Goal: Transaction & Acquisition: Purchase product/service

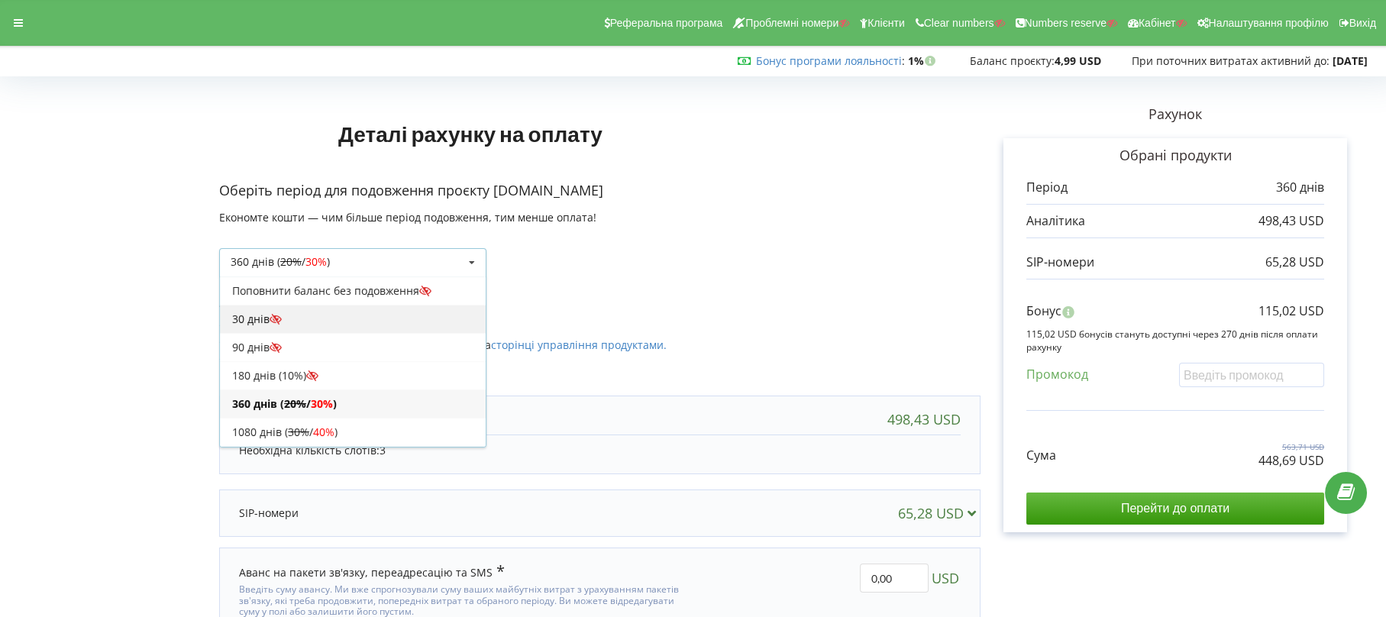
scroll to position [31, 0]
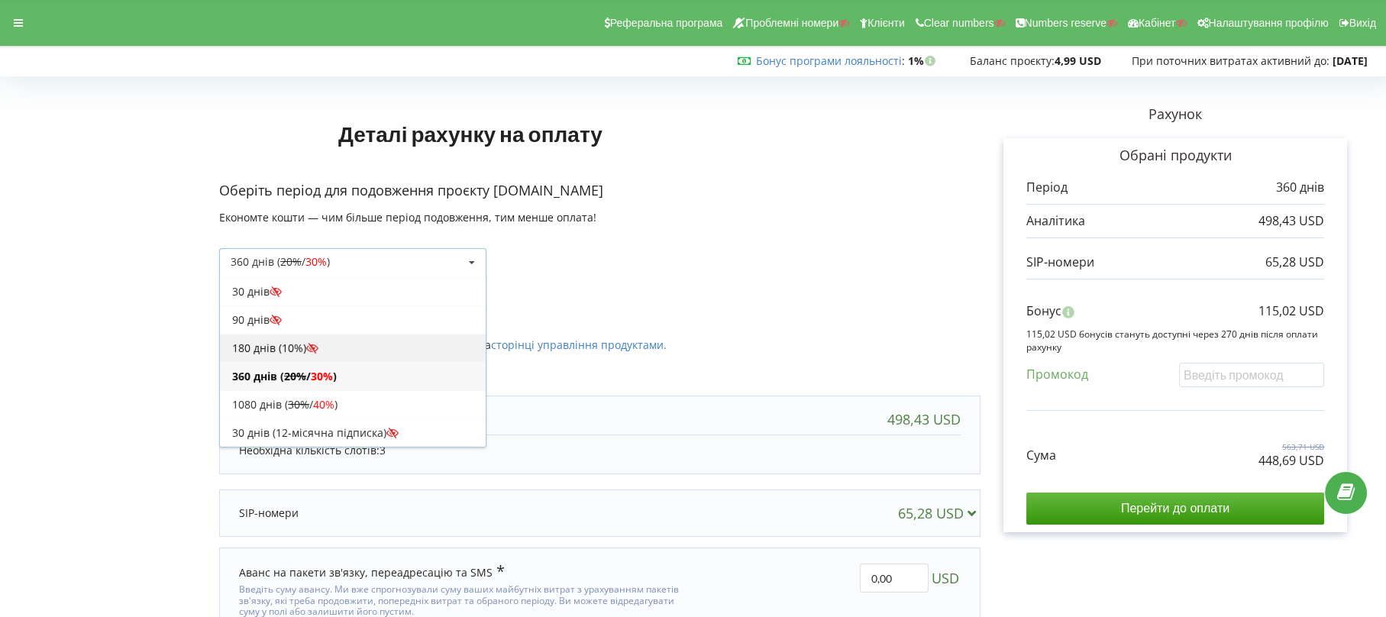
click at [267, 344] on div "180 днів (10%)" at bounding box center [353, 348] width 266 height 28
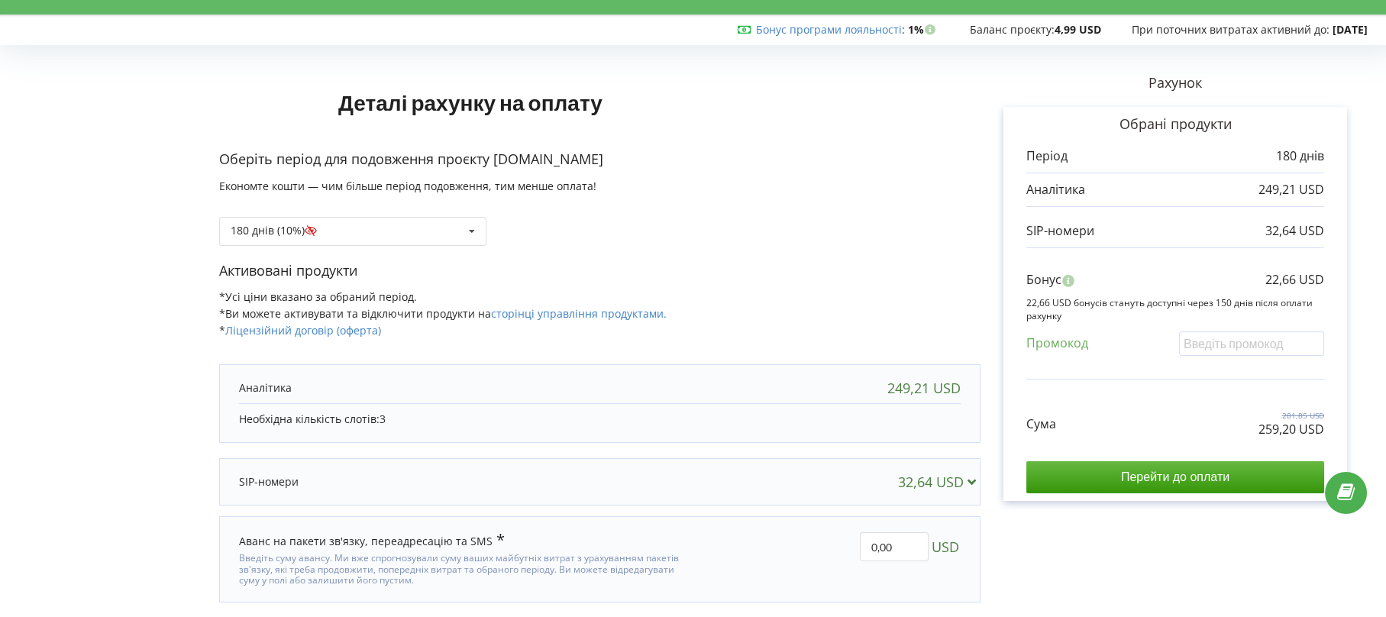
scroll to position [61, 0]
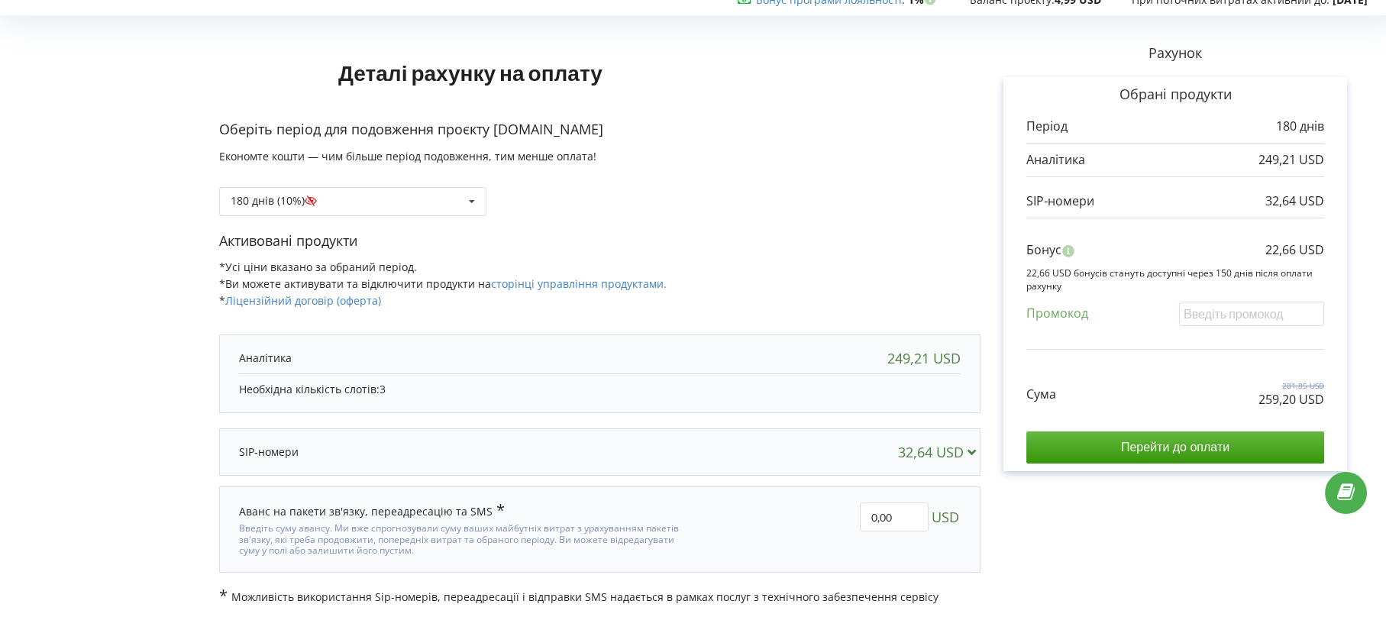
click at [102, 403] on form "Деталі рахунку на оплату Оберіть період для подовження проєкту ovggroup.com.ua …" at bounding box center [693, 313] width 1354 height 584
drag, startPoint x: 896, startPoint y: 512, endPoint x: 824, endPoint y: 521, distance: 72.3
click at [824, 521] on div "0,00 USD" at bounding box center [831, 529] width 279 height 75
type input "36.8"
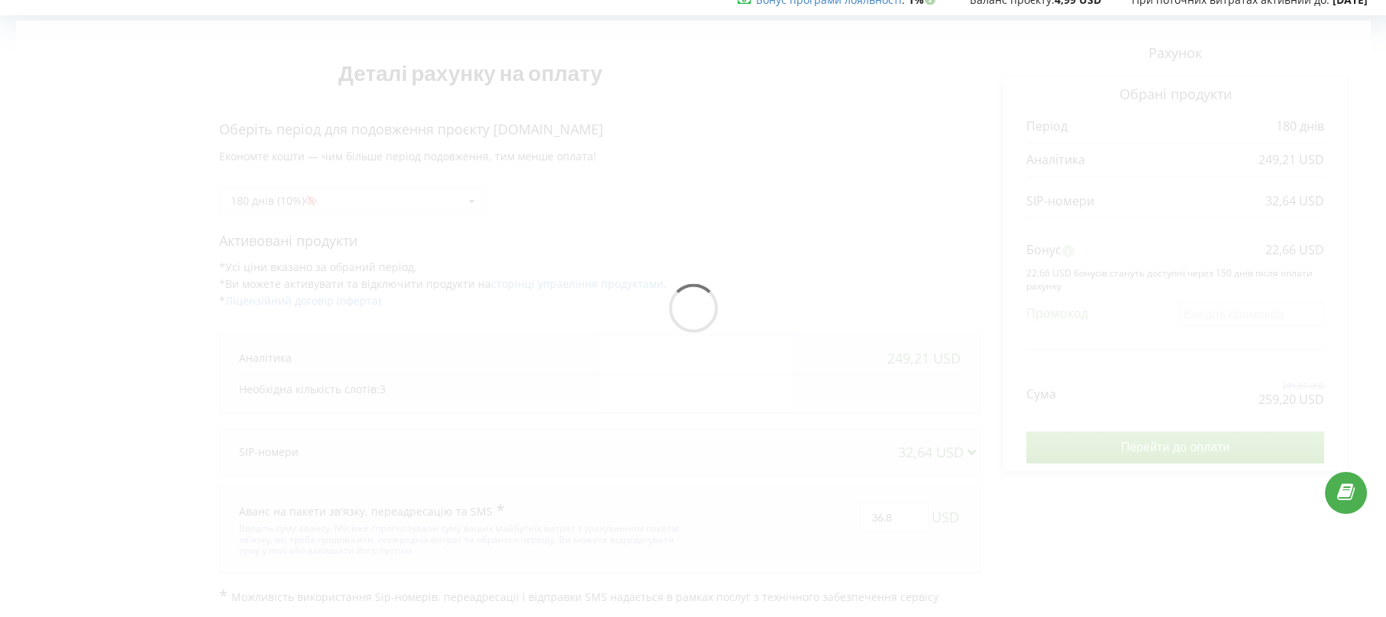
click at [1160, 560] on div "Деталі рахунку на оплату Оберіть період для подовження проєкту ovggroup.com.ua …" at bounding box center [693, 313] width 1354 height 584
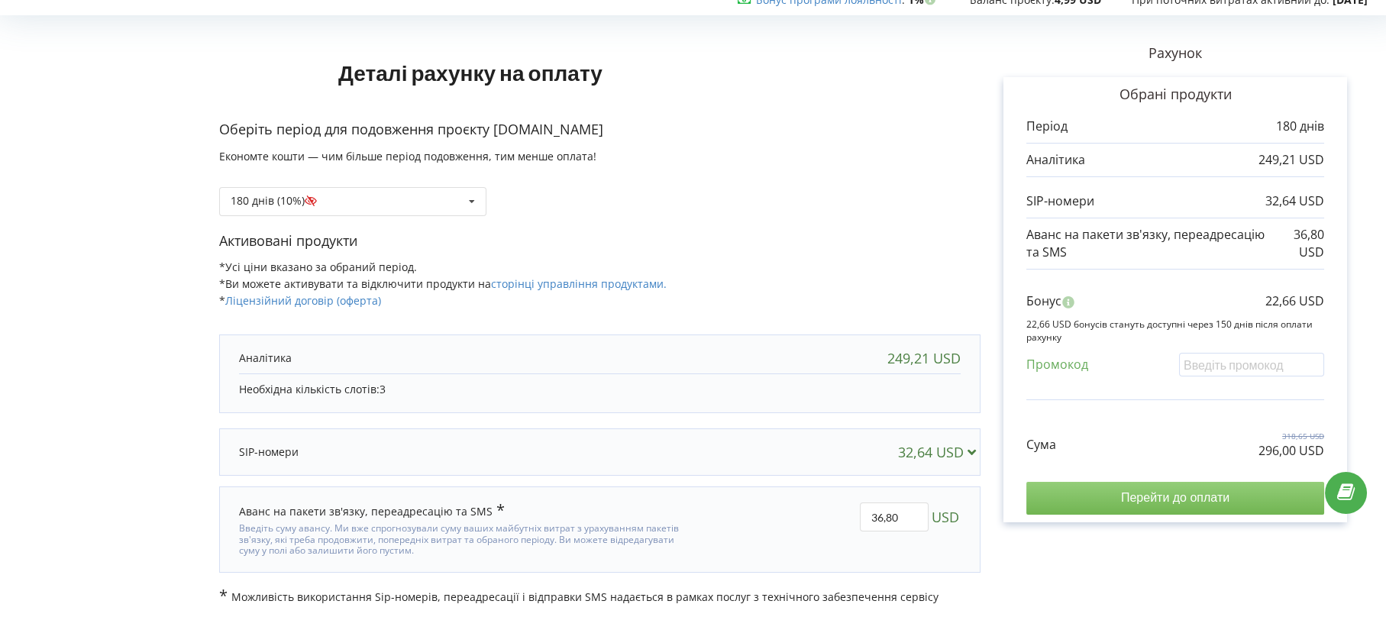
click at [1180, 501] on input "Перейти до оплати" at bounding box center [1175, 498] width 298 height 32
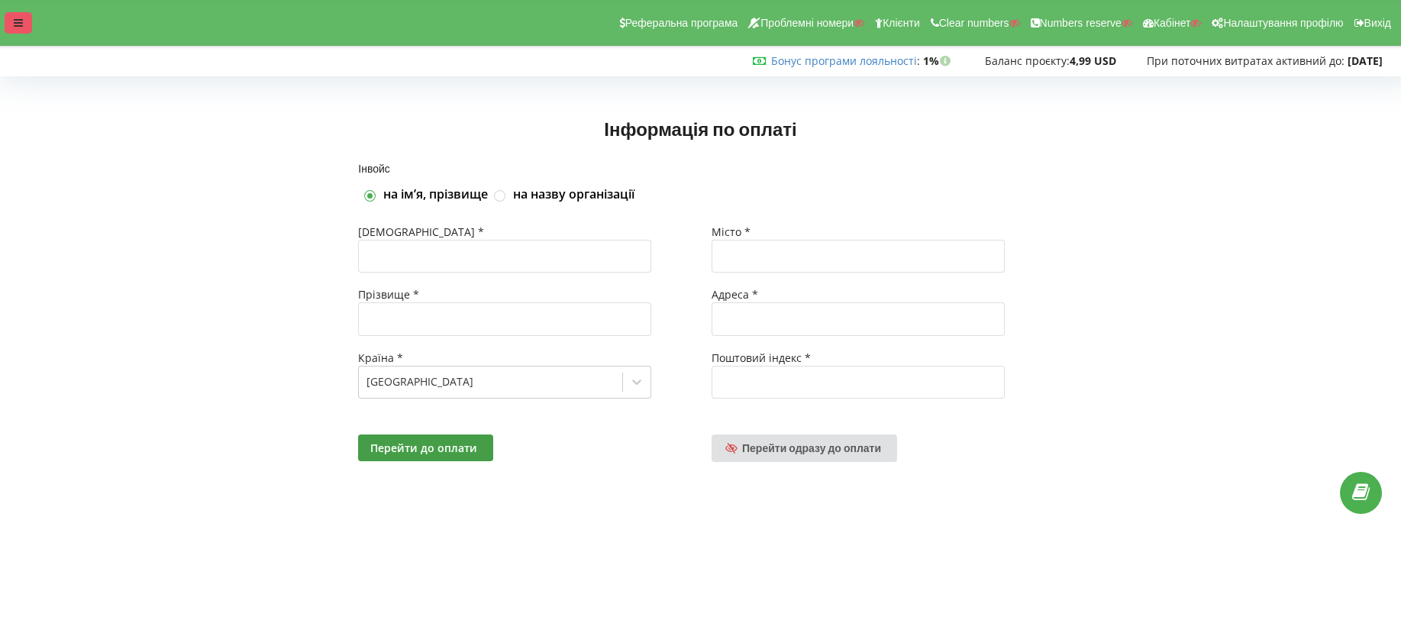
click at [21, 21] on icon at bounding box center [18, 23] width 9 height 11
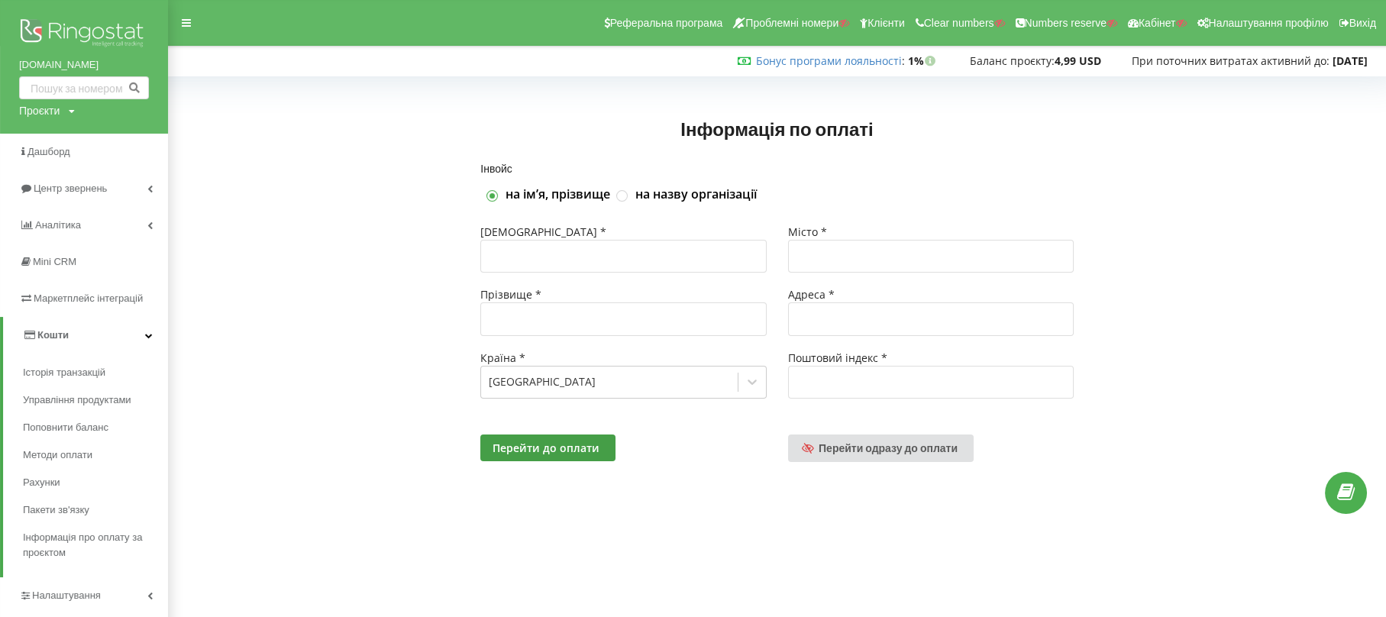
drag, startPoint x: 86, startPoint y: 37, endPoint x: 134, endPoint y: 27, distance: 49.0
click at [86, 37] on img at bounding box center [84, 34] width 130 height 38
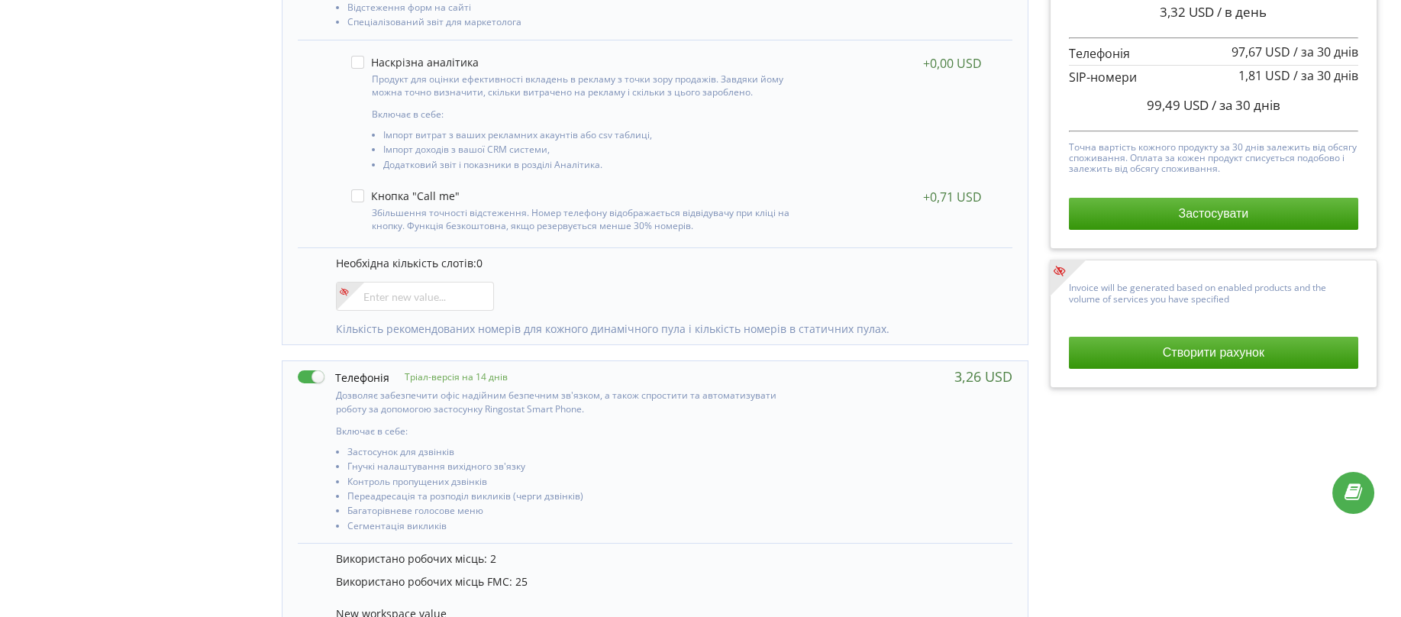
scroll to position [712, 0]
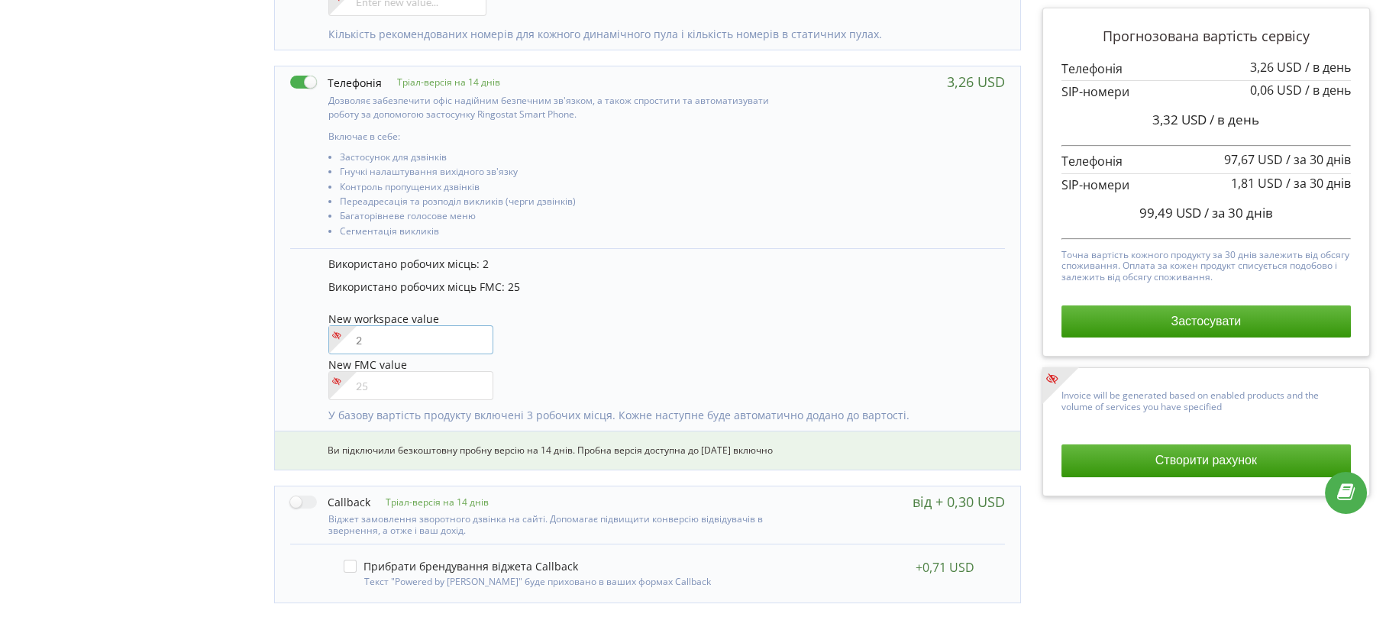
click at [375, 340] on input"] "number" at bounding box center [411, 339] width 166 height 29
type input"] "26"
click at [388, 382] on div at bounding box center [411, 385] width 166 height 29
click at [381, 390] on input"] "number" at bounding box center [411, 385] width 166 height 29
type input"] "0"
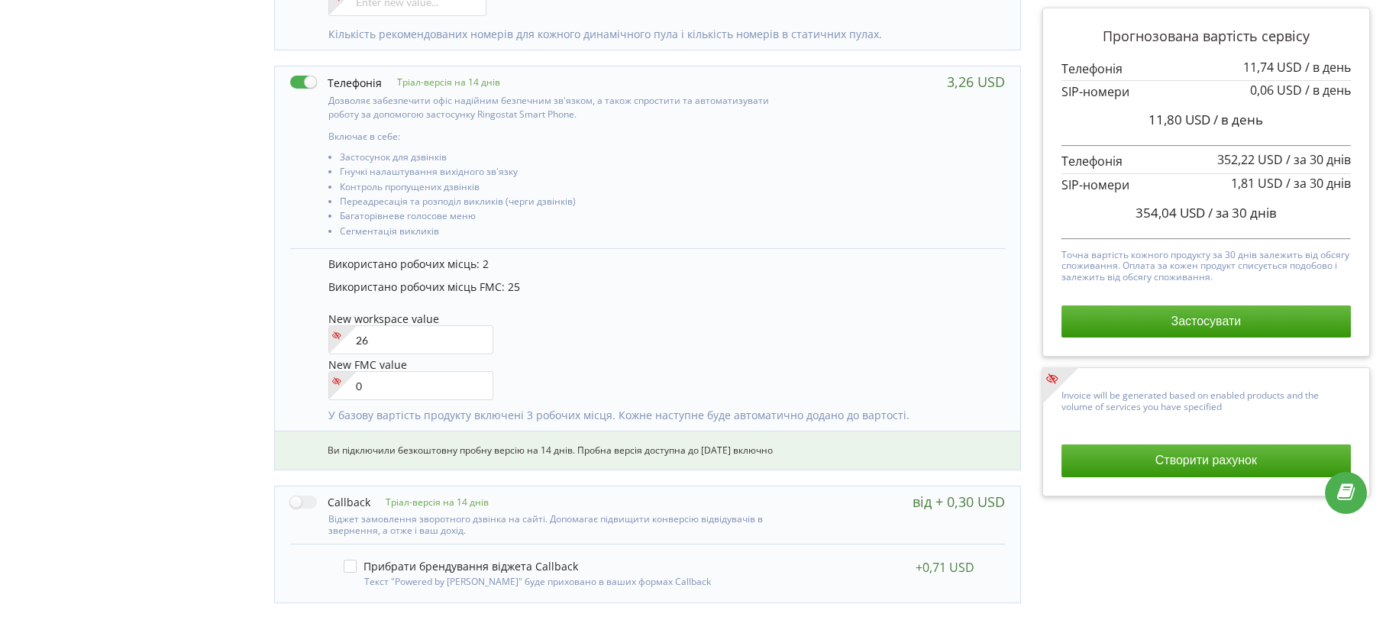
click at [201, 348] on div "Управління продуктами проєкту Оберіть продукти: Чим більше продуктів ви підключ…" at bounding box center [692, 233] width 1375 height 1511
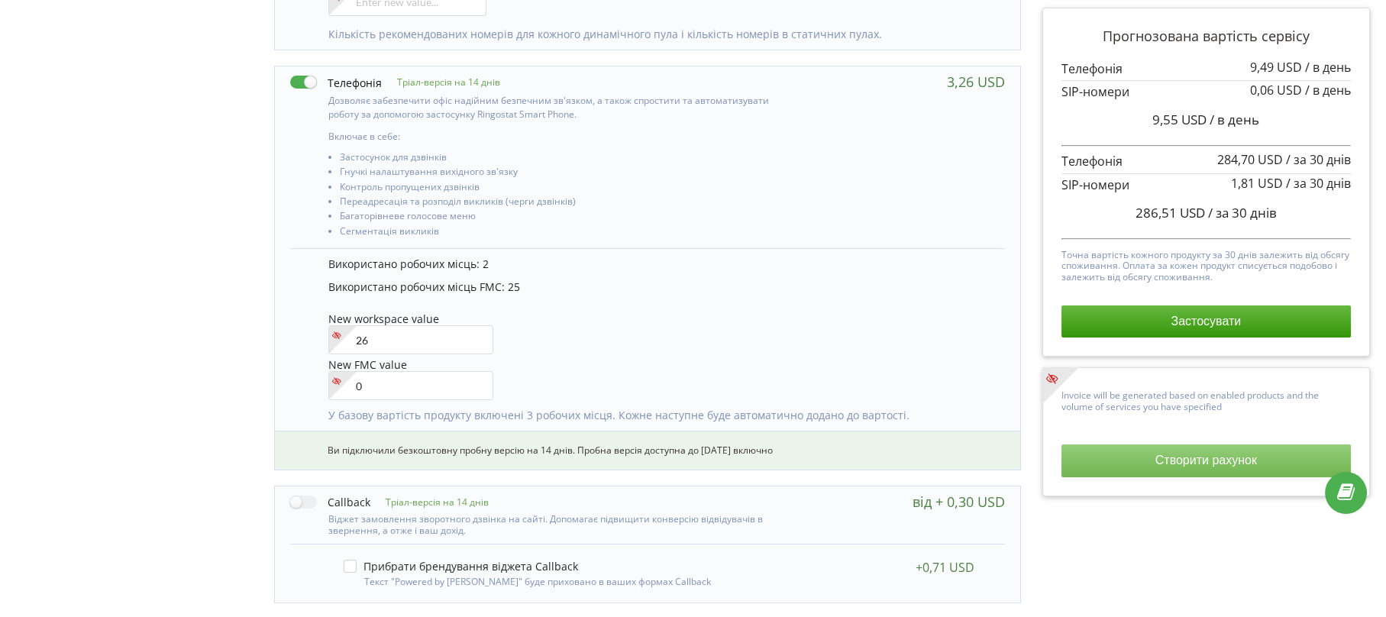
click at [1142, 466] on button "Створити рахунок" at bounding box center [1205, 460] width 289 height 32
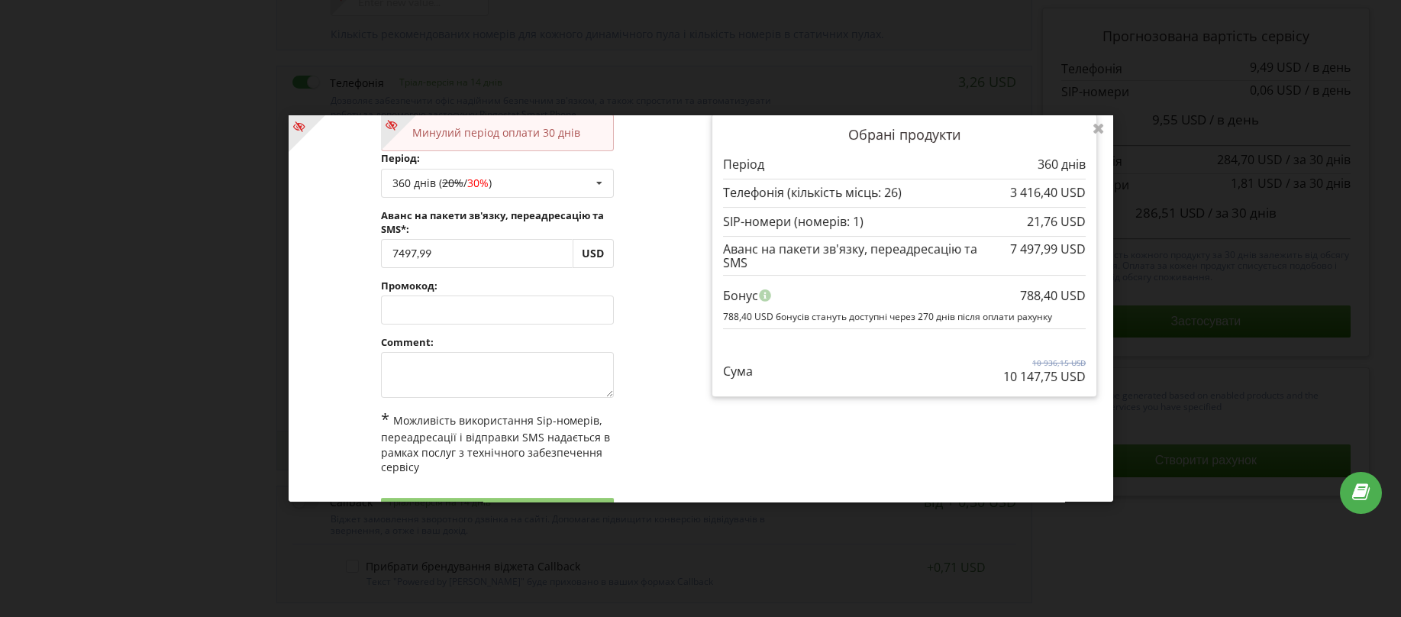
scroll to position [96, 0]
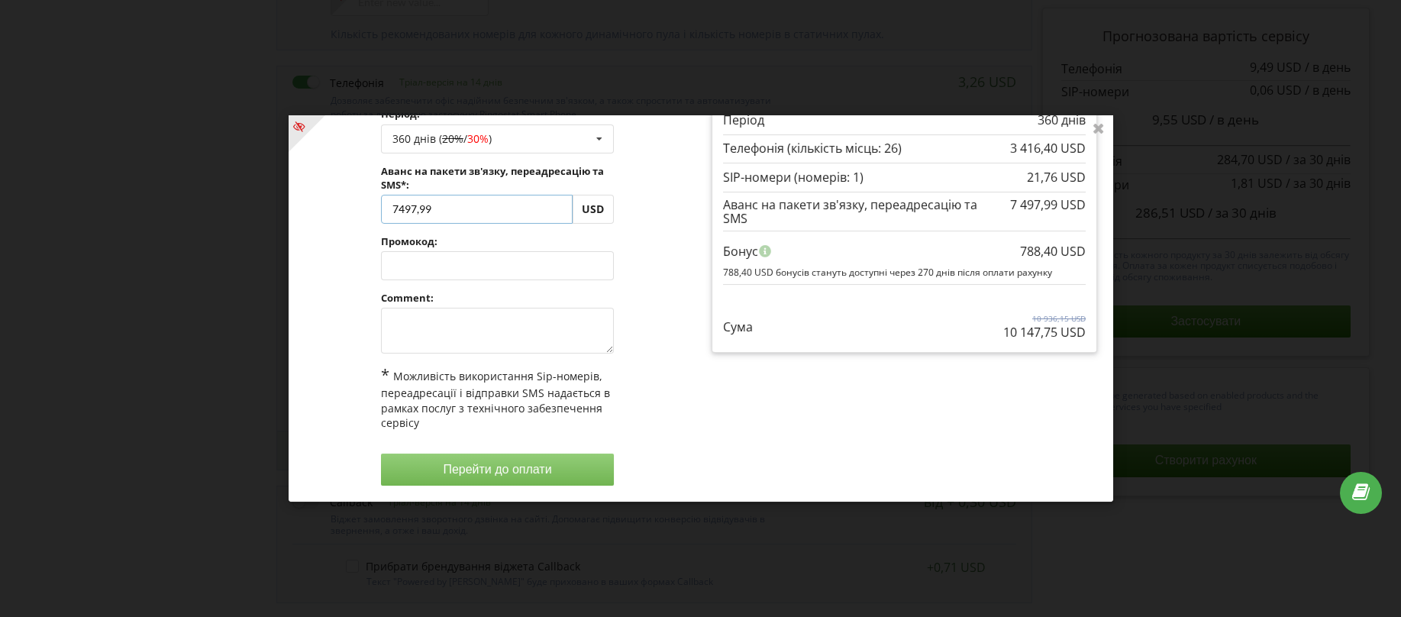
drag, startPoint x: 460, startPoint y: 212, endPoint x: 283, endPoint y: 202, distance: 176.7
click at [283, 202] on div "Нові умови набудуть чинності з 2025-09-23. На цій сторінці ви у будь-яку мить м…" at bounding box center [700, 308] width 1401 height 617
paste input "6893,72"
type input "6893,72"
click at [673, 295] on div "Обробка... Створити рахунок Минулий період оплати 30 днів Період: 360 днів ( 20…" at bounding box center [701, 308] width 825 height 386
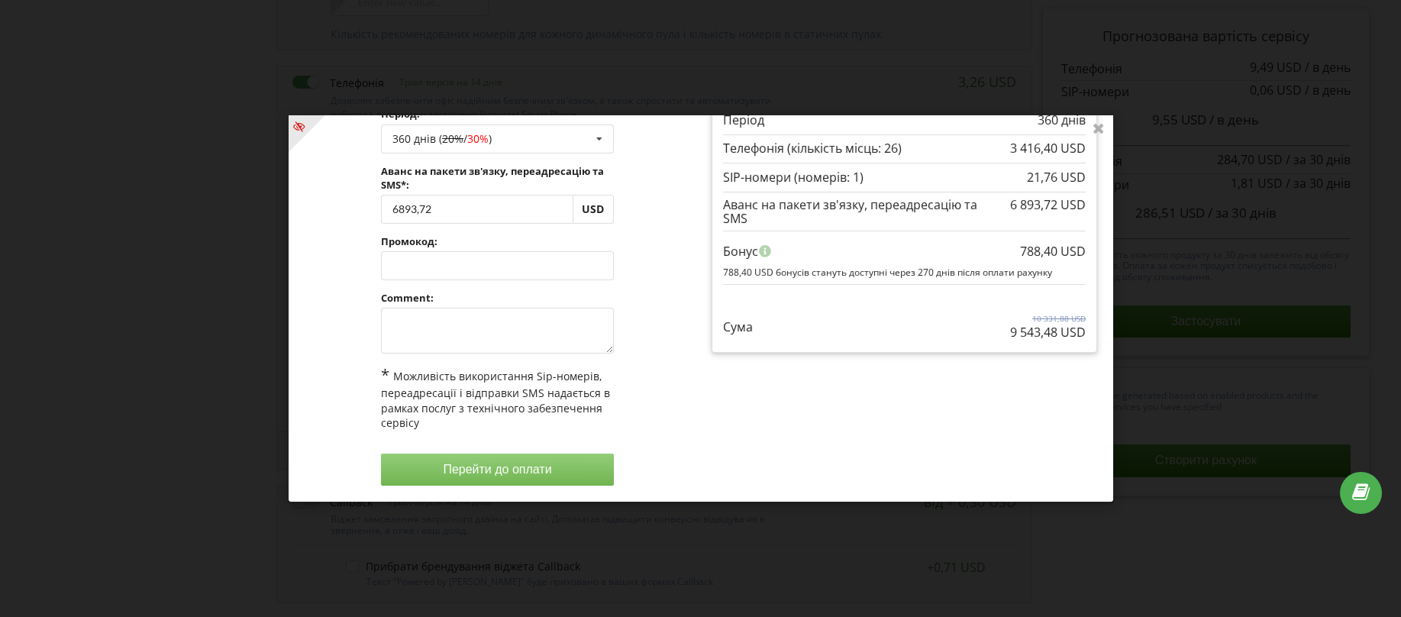
drag, startPoint x: 995, startPoint y: 327, endPoint x: 1075, endPoint y: 330, distance: 80.2
click at [1075, 330] on div "Сума 10 331,88 USD 9 543,48 USD" at bounding box center [904, 315] width 363 height 51
copy p "9 543,48 USD"
click at [450, 144] on s "20%" at bounding box center [451, 138] width 21 height 15
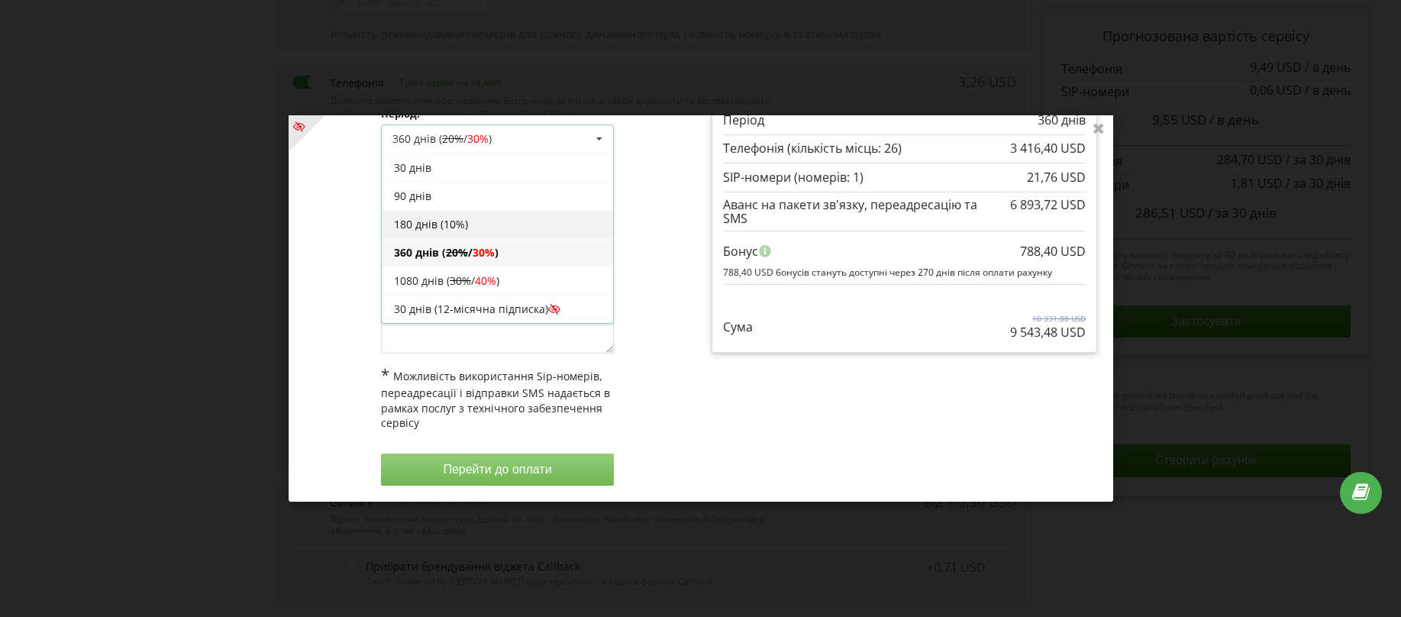
click at [421, 218] on div "180 днів (10%)" at bounding box center [496, 223] width 231 height 28
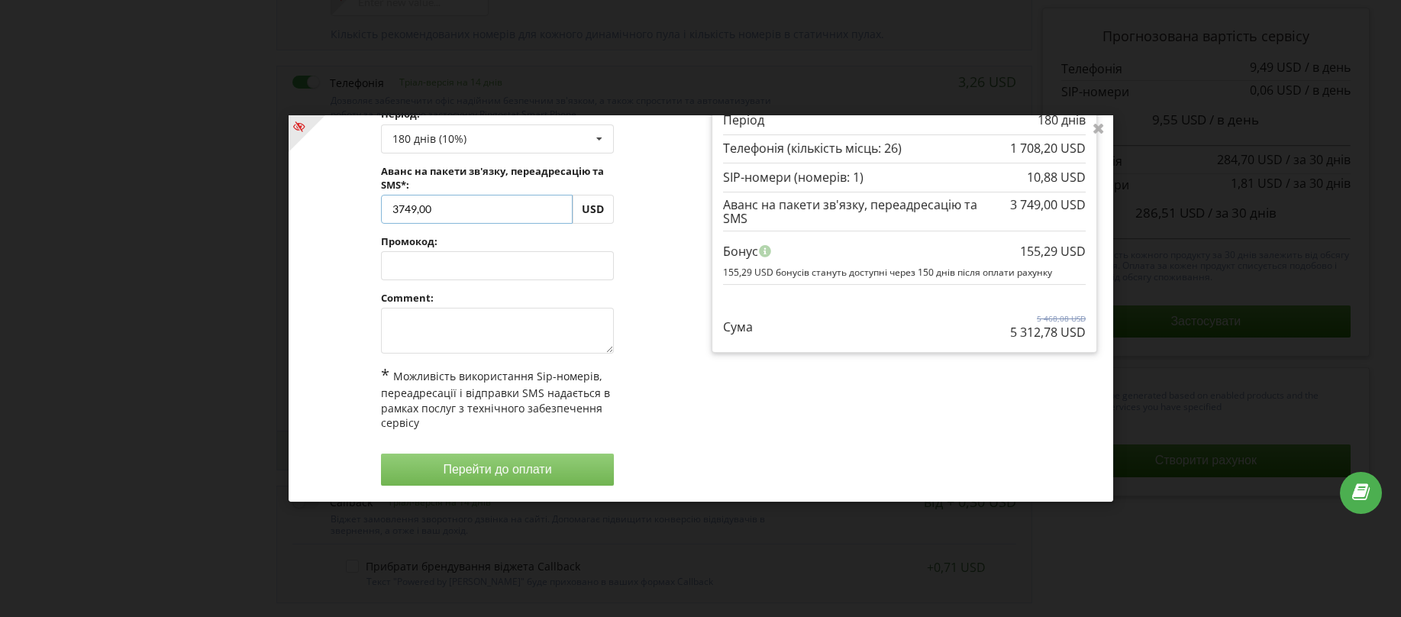
drag, startPoint x: 489, startPoint y: 214, endPoint x: 314, endPoint y: 205, distance: 175.1
click at [314, 205] on div "Минулий період оплати 30 днів Період: 180 днів (10%) Поповнити баланс без подов…" at bounding box center [497, 277] width 407 height 437
paste input "453,92"
type input "3453,92"
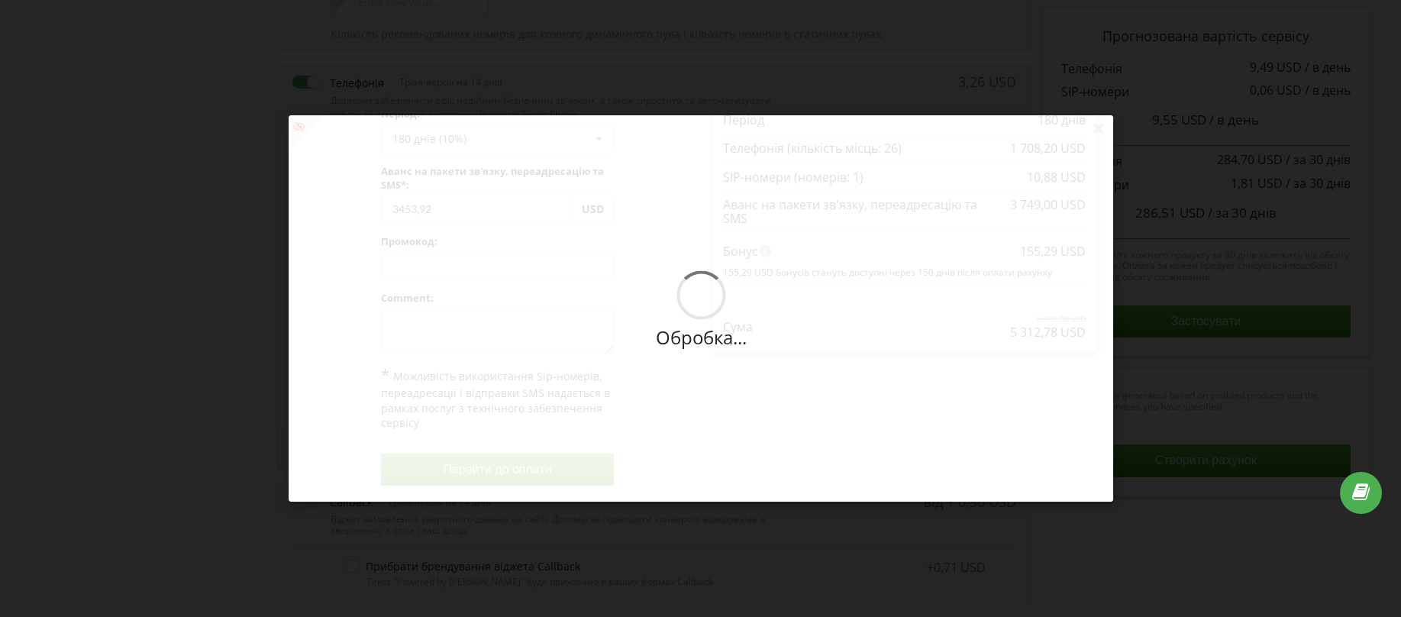
click at [662, 297] on div "Обробка... Створити рахунок Минулий період оплати 30 днів Період: 180 днів (10%…" at bounding box center [701, 308] width 825 height 386
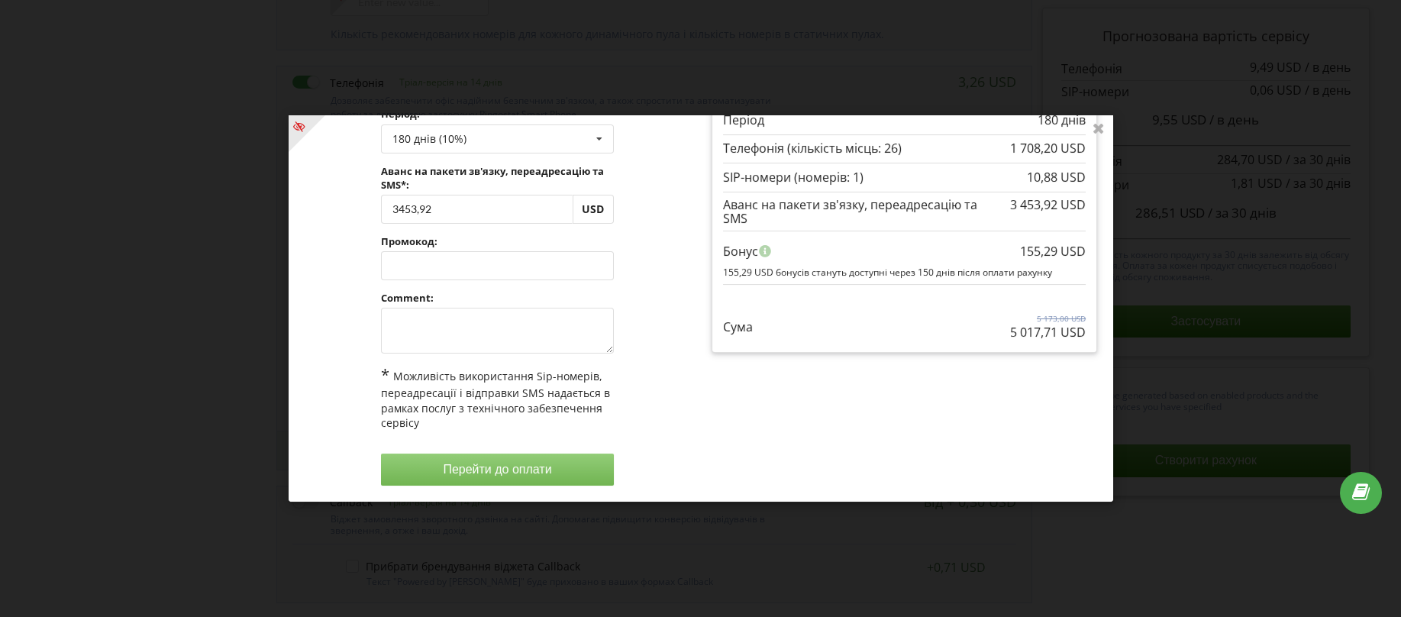
drag, startPoint x: 1000, startPoint y: 332, endPoint x: 1076, endPoint y: 331, distance: 76.3
click at [1076, 331] on div "Сума 5 173,00 USD 5 017,71 USD" at bounding box center [904, 315] width 363 height 51
copy p "5 017,71 USD"
